Goal: Task Accomplishment & Management: Use online tool/utility

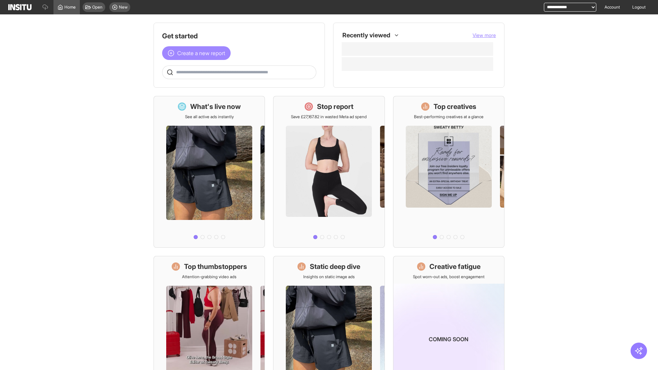
click at [198, 53] on span "Create a new report" at bounding box center [201, 53] width 48 height 8
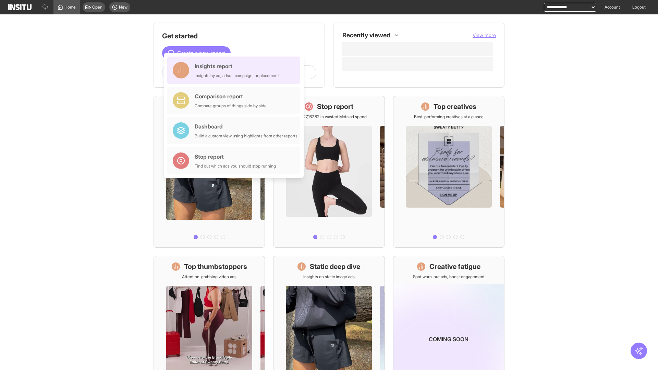
click at [236, 70] on div "Insights report Insights by ad, adset, campaign, or placement" at bounding box center [237, 70] width 84 height 16
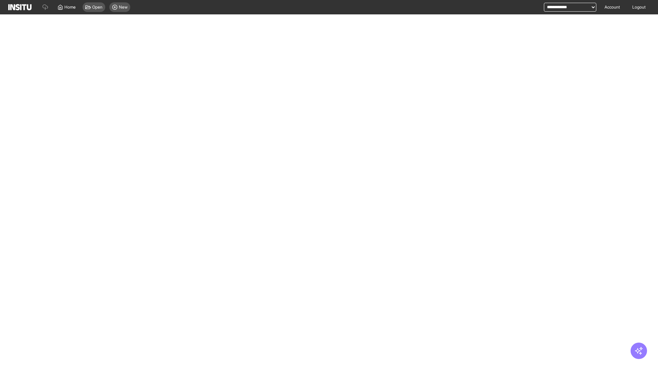
select select "**"
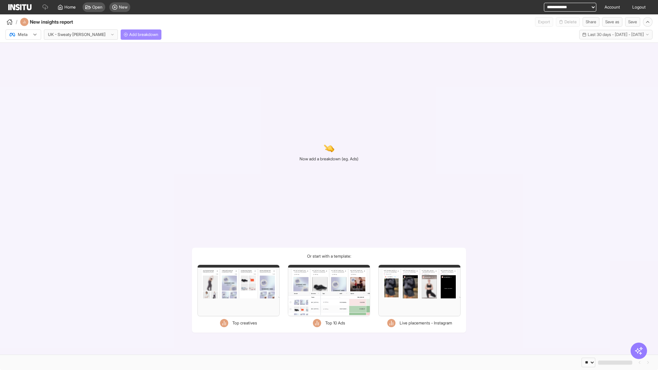
click at [129, 35] on span "Add breakdown" at bounding box center [143, 34] width 29 height 5
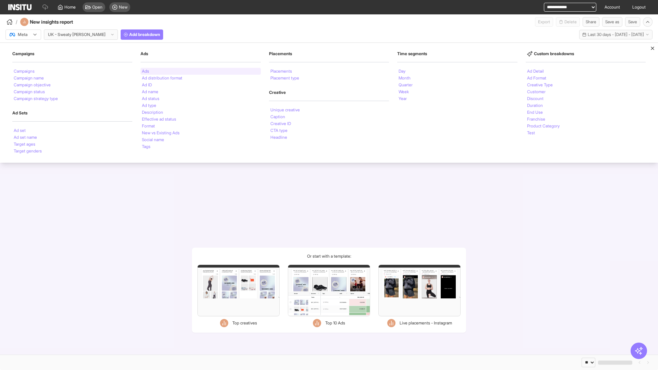
click at [145, 71] on li "Ads" at bounding box center [145, 71] width 7 height 4
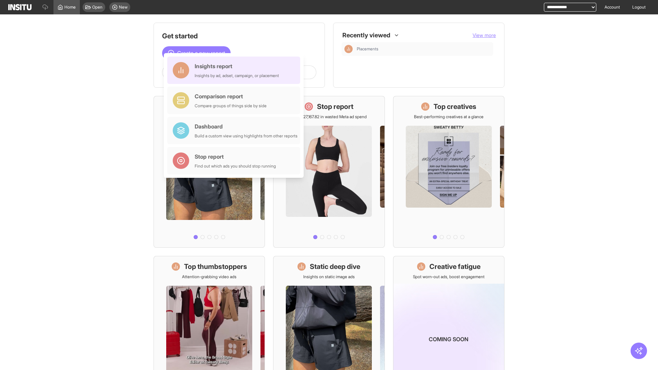
click at [236, 70] on div "Insights report Insights by ad, adset, campaign, or placement" at bounding box center [237, 70] width 84 height 16
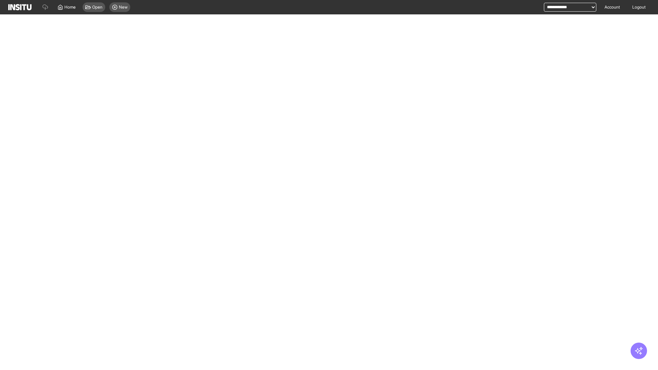
select select "**"
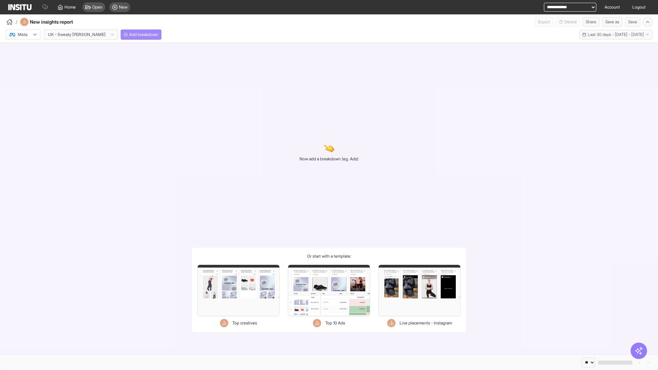
click at [129, 35] on span "Add breakdown" at bounding box center [143, 34] width 29 height 5
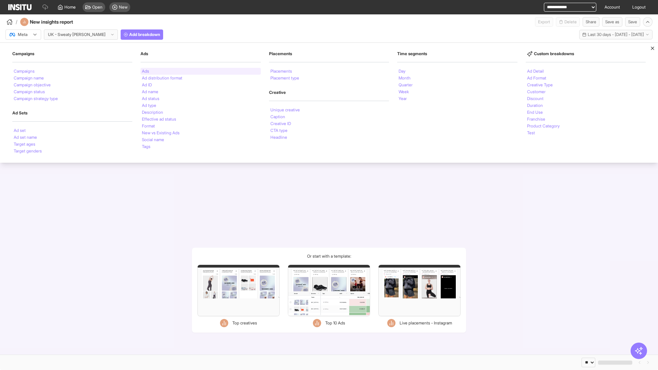
click at [145, 71] on li "Ads" at bounding box center [145, 71] width 7 height 4
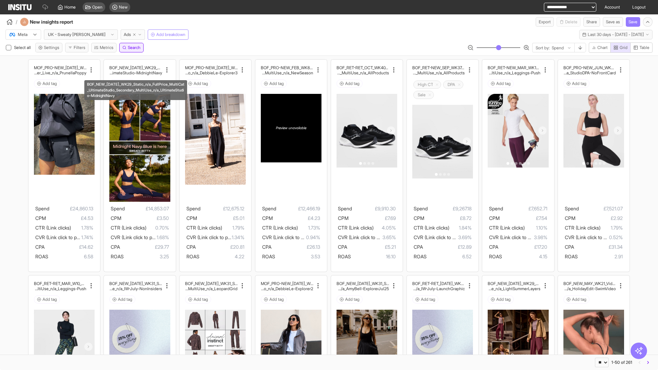
click at [135, 48] on span "Search" at bounding box center [134, 47] width 13 height 5
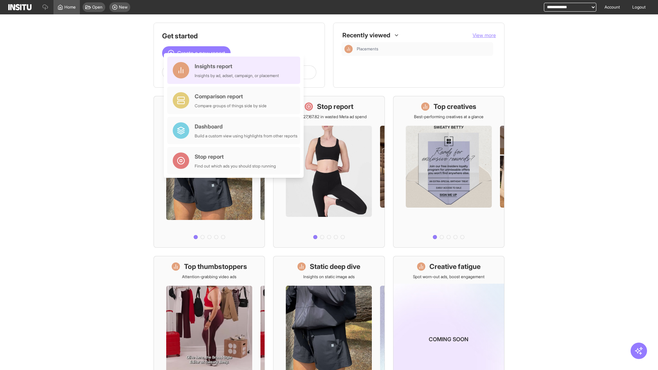
click at [236, 70] on div "Insights report Insights by ad, adset, campaign, or placement" at bounding box center [237, 70] width 84 height 16
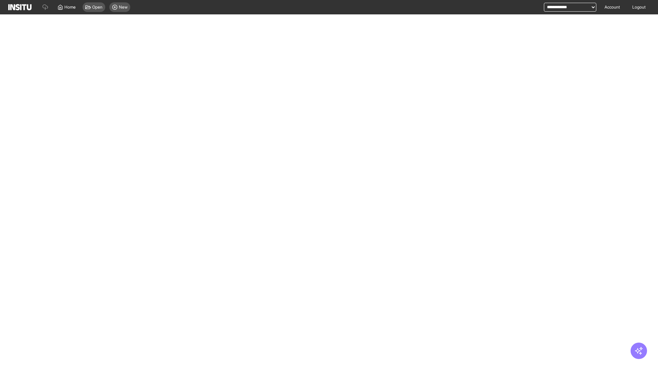
select select "**"
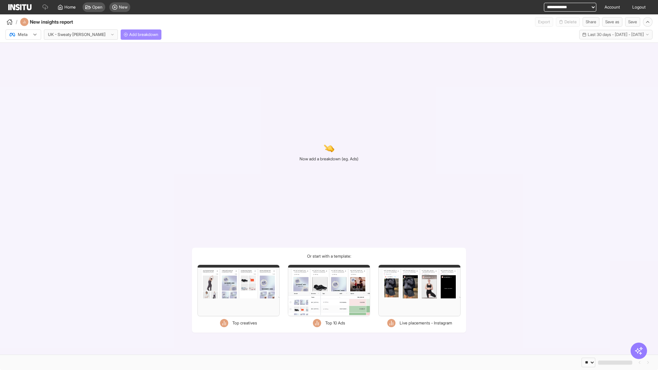
click at [129, 35] on span "Add breakdown" at bounding box center [143, 34] width 29 height 5
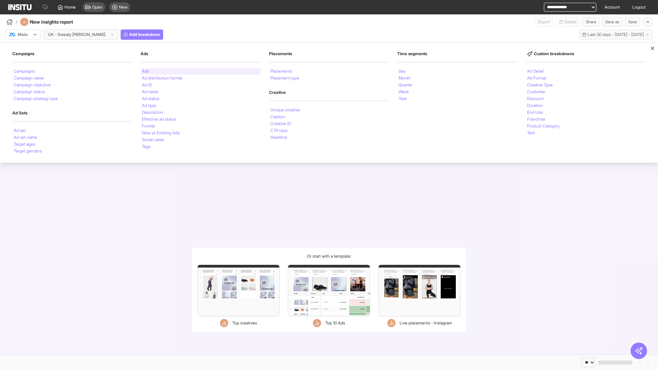
click at [145, 71] on li "Ads" at bounding box center [145, 71] width 7 height 4
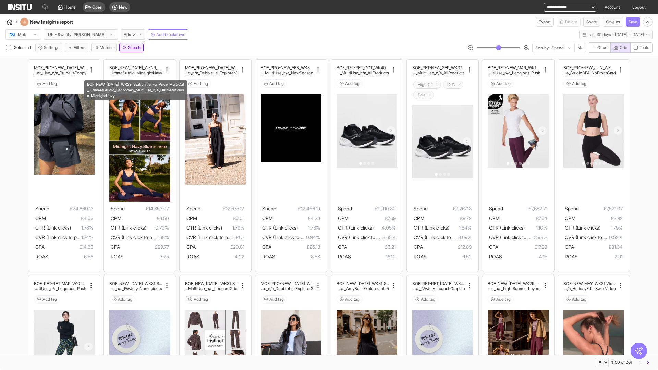
click at [135, 48] on span "Search" at bounding box center [134, 47] width 13 height 5
click at [23, 35] on div at bounding box center [18, 34] width 19 height 7
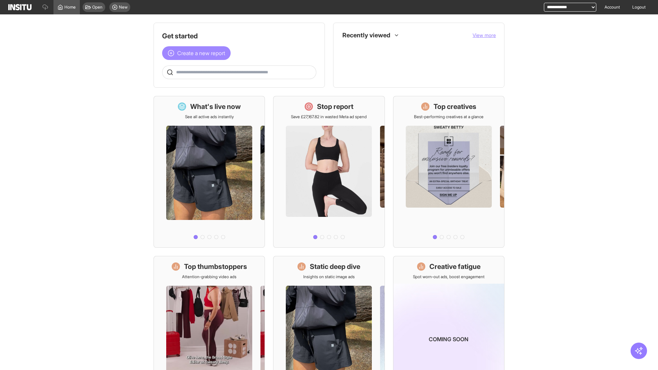
click at [198, 53] on span "Create a new report" at bounding box center [201, 53] width 48 height 8
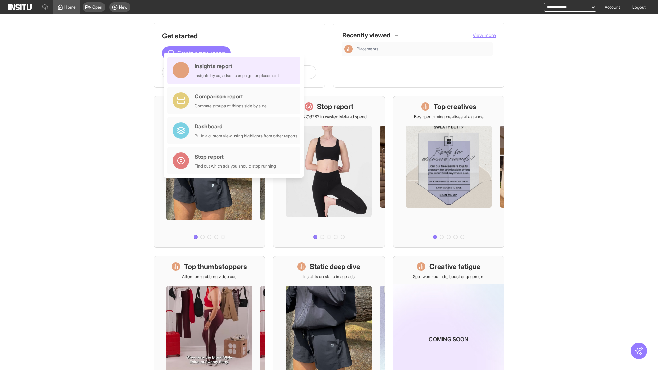
click at [236, 70] on div "Insights report Insights by ad, adset, campaign, or placement" at bounding box center [237, 70] width 84 height 16
